Goal: Task Accomplishment & Management: Manage account settings

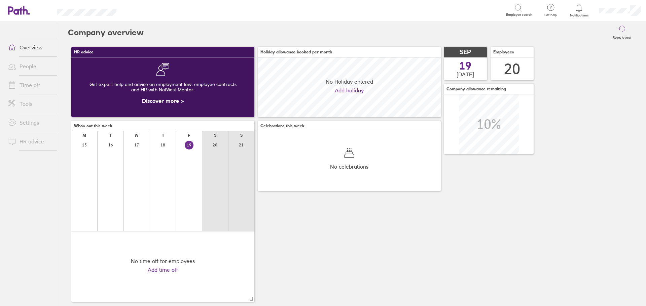
scroll to position [60, 183]
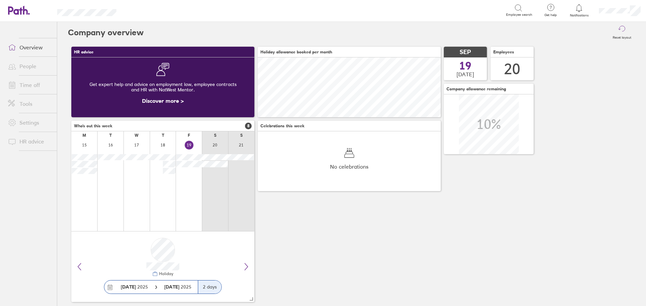
click at [30, 65] on link "People" at bounding box center [30, 66] width 54 height 13
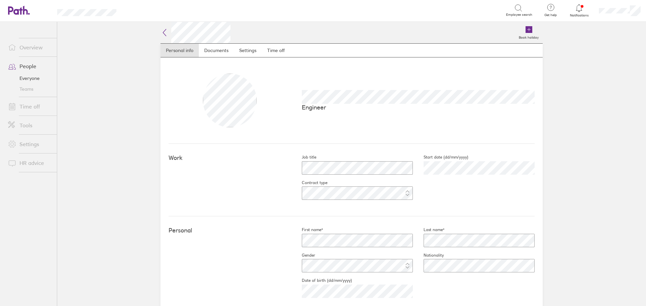
click at [577, 11] on icon at bounding box center [579, 8] width 8 height 8
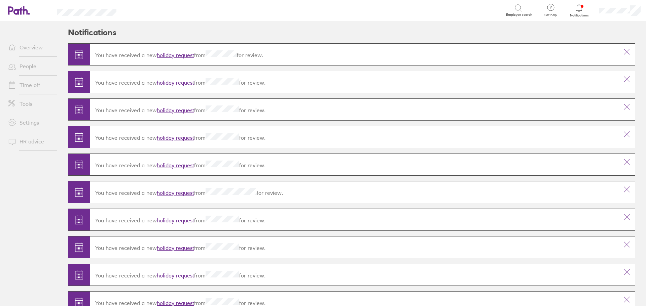
click at [188, 52] on link "holiday request" at bounding box center [175, 55] width 37 height 7
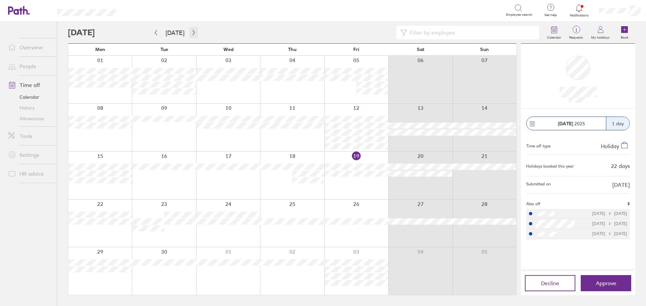
click at [191, 30] on icon "button" at bounding box center [193, 32] width 5 height 5
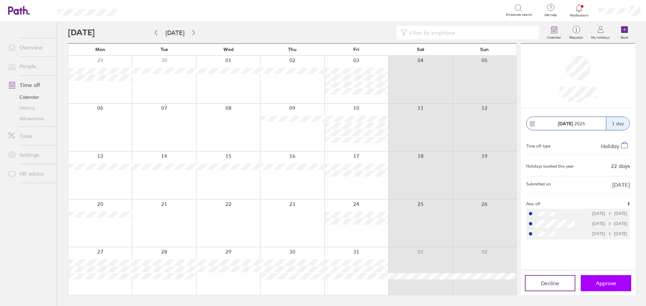
click at [609, 282] on span "Approve" at bounding box center [606, 284] width 21 height 6
